Goal: Task Accomplishment & Management: Manage account settings

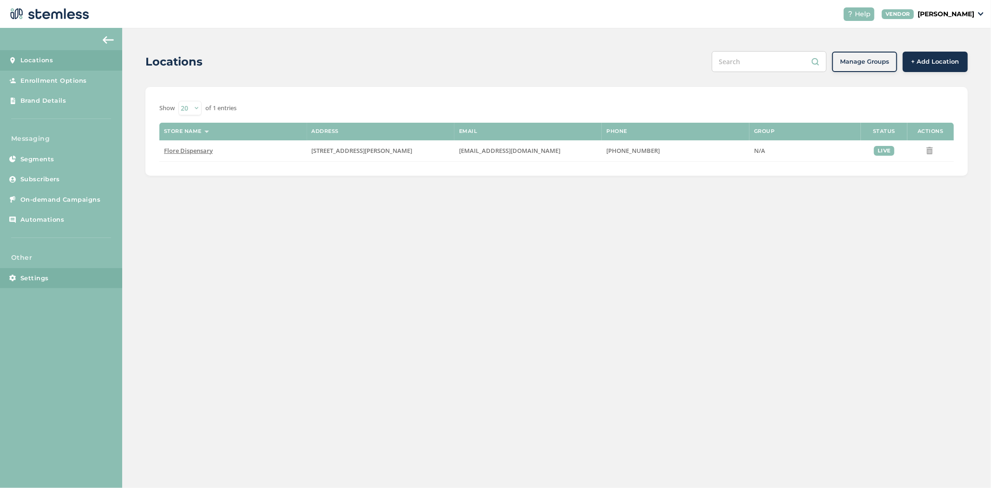
click at [34, 279] on span "Settings" at bounding box center [34, 278] width 28 height 9
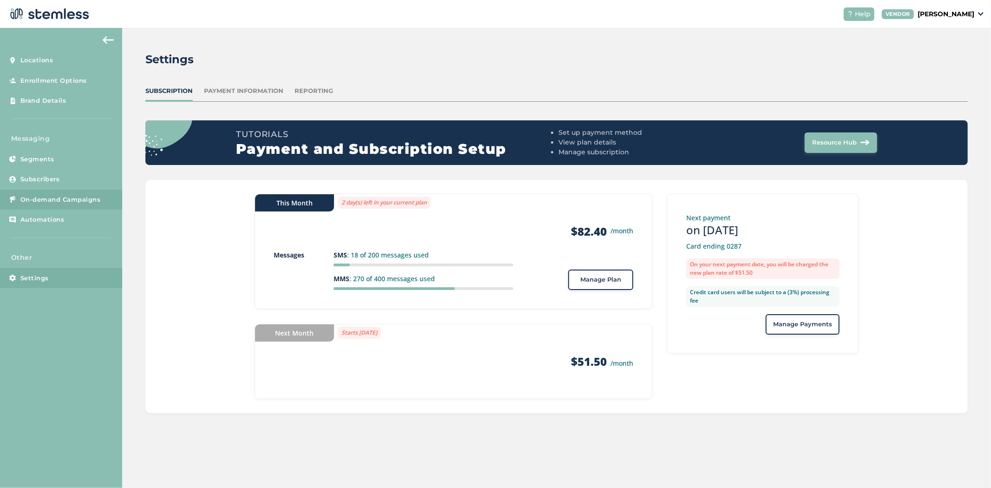
click at [49, 198] on span "On-demand Campaigns" at bounding box center [60, 199] width 80 height 9
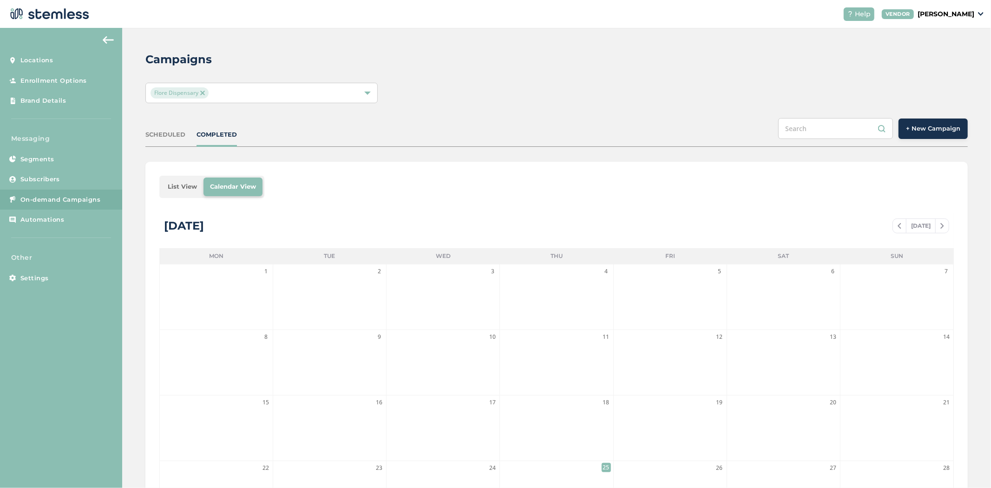
click at [947, 10] on p "[PERSON_NAME]" at bounding box center [946, 14] width 57 height 10
click at [950, 68] on link "Logout" at bounding box center [951, 66] width 46 height 9
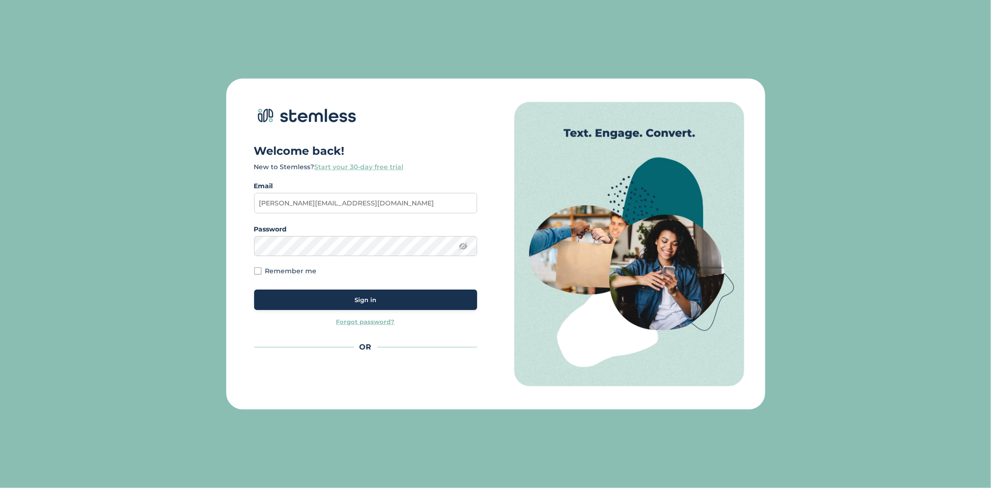
click at [389, 299] on div "Sign in" at bounding box center [366, 300] width 208 height 9
